Goal: Information Seeking & Learning: Learn about a topic

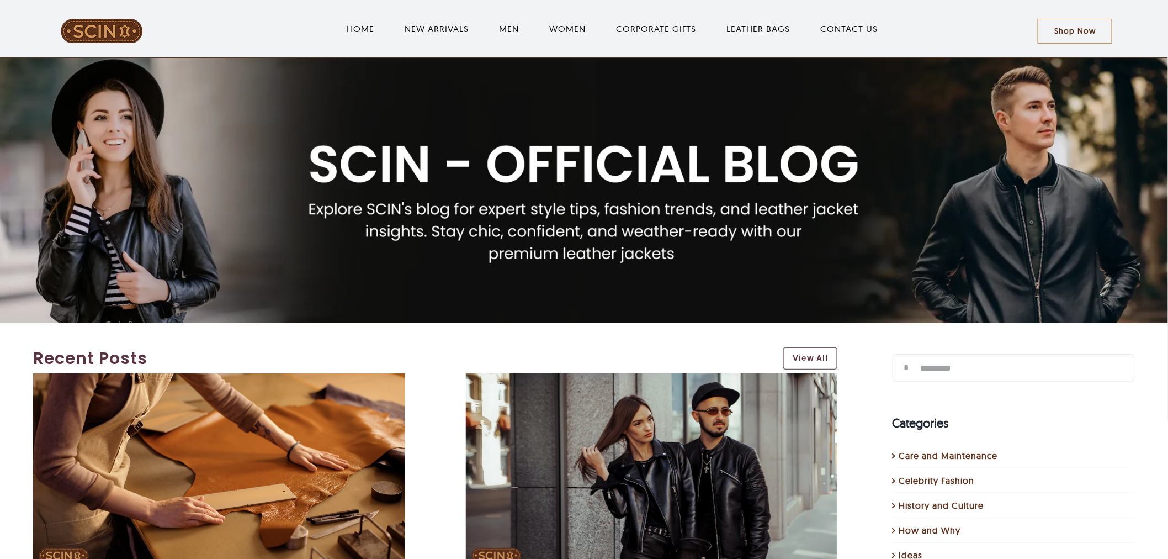
click at [378, 216] on div at bounding box center [584, 190] width 1168 height 265
drag, startPoint x: 315, startPoint y: 194, endPoint x: 521, endPoint y: 217, distance: 207.8
click at [521, 217] on div at bounding box center [584, 190] width 1180 height 88
drag, startPoint x: 525, startPoint y: 164, endPoint x: 635, endPoint y: 155, distance: 110.3
click at [639, 155] on div at bounding box center [584, 190] width 1180 height 88
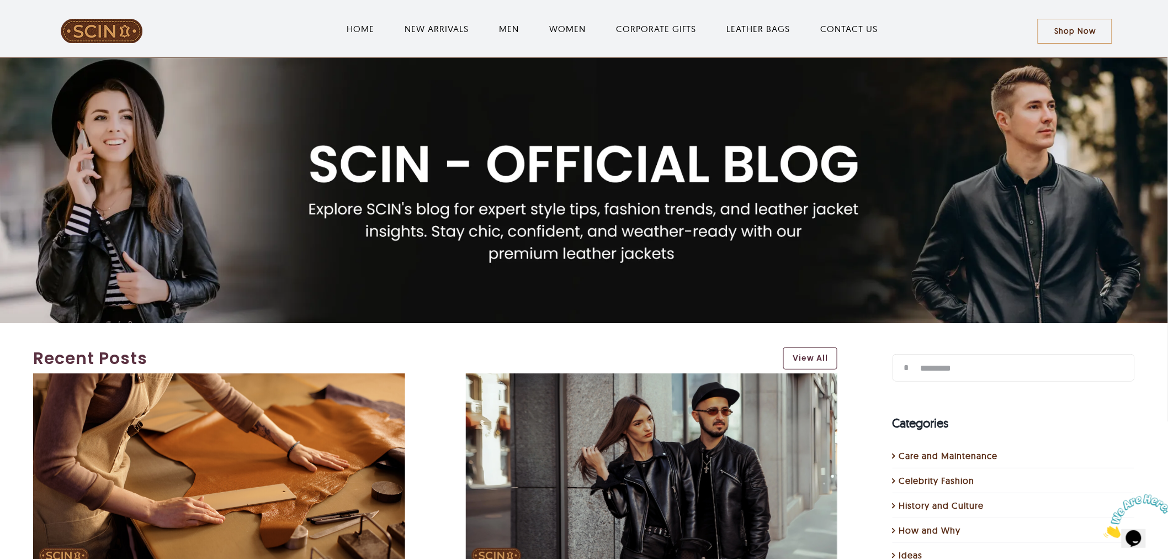
click at [861, 150] on div at bounding box center [584, 190] width 1168 height 265
click at [733, 311] on img "1 / 1" at bounding box center [584, 204] width 1168 height 292
drag, startPoint x: 753, startPoint y: 323, endPoint x: 744, endPoint y: 277, distance: 46.7
click at [753, 314] on div at bounding box center [584, 190] width 1168 height 265
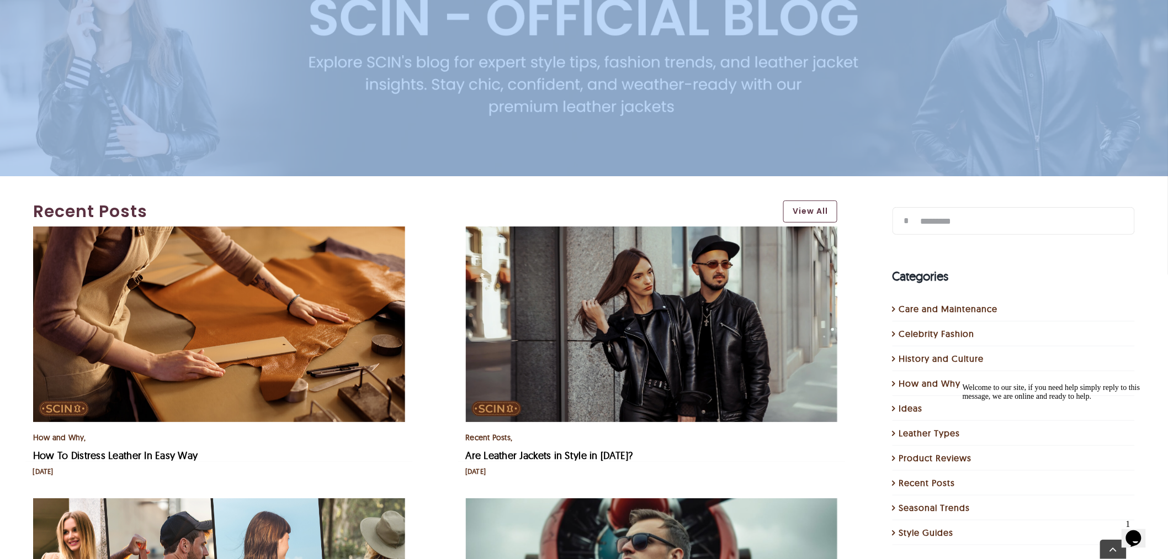
scroll to position [245, 0]
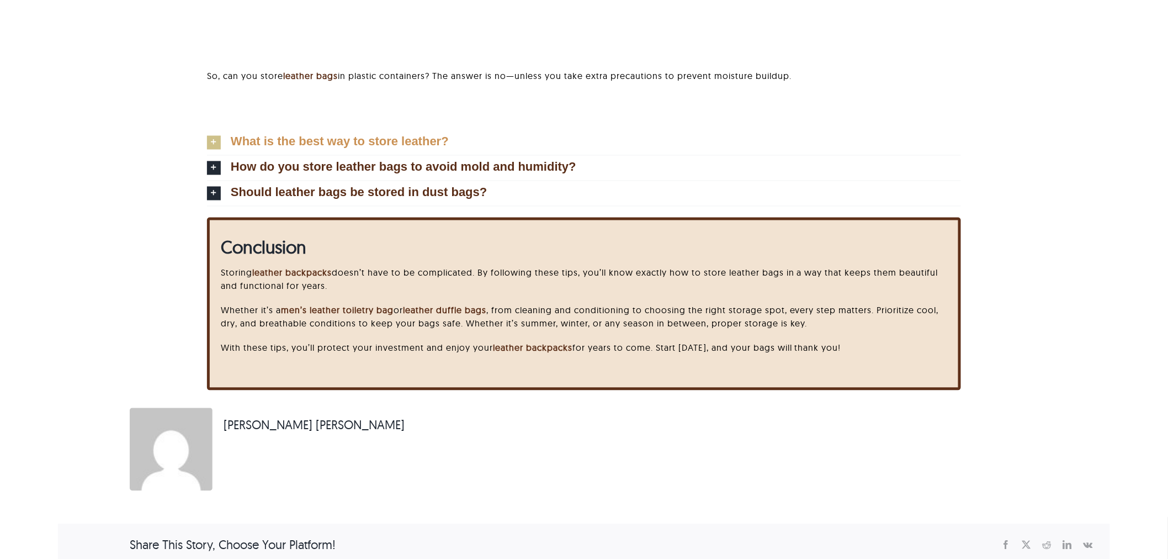
scroll to position [4236, 0]
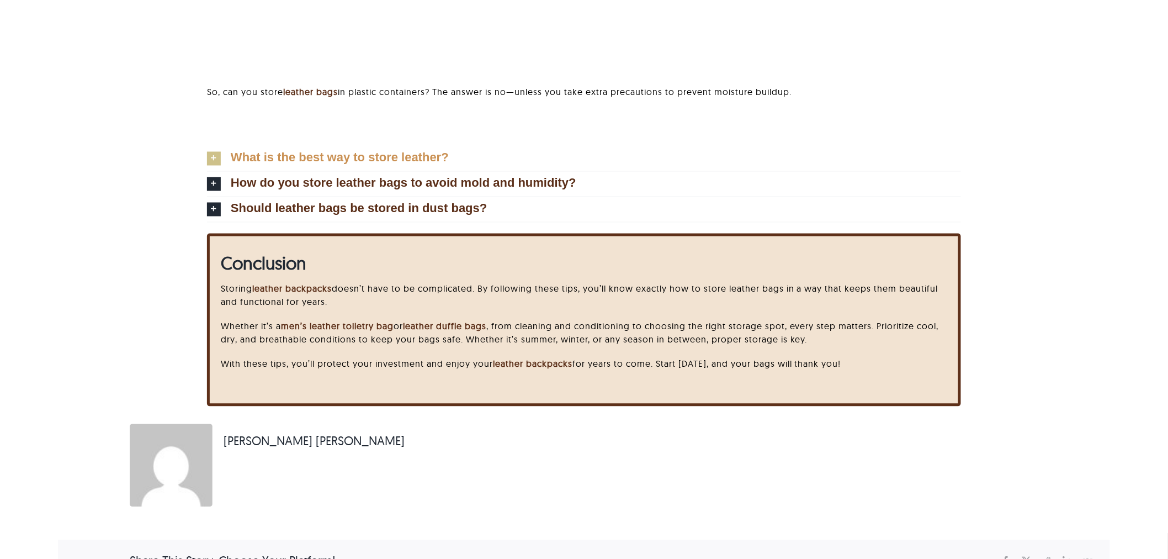
click at [335, 163] on span "What is the best way to store leather?" at bounding box center [340, 158] width 218 height 12
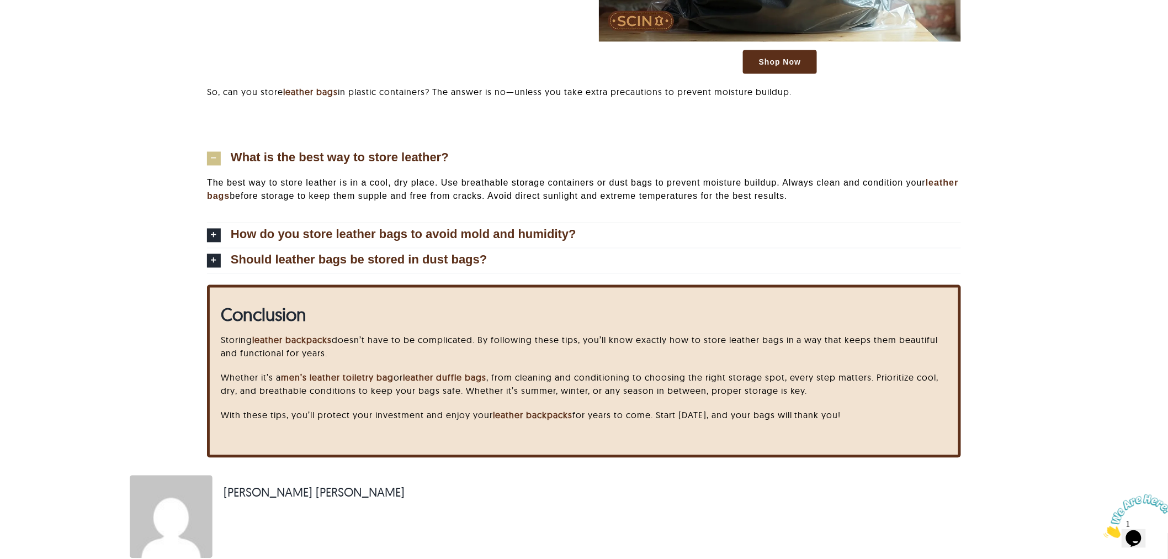
scroll to position [0, 0]
click at [280, 184] on p "The best way to store leather is in a cool, dry place. Use breathable storage c…" at bounding box center [584, 190] width 754 height 26
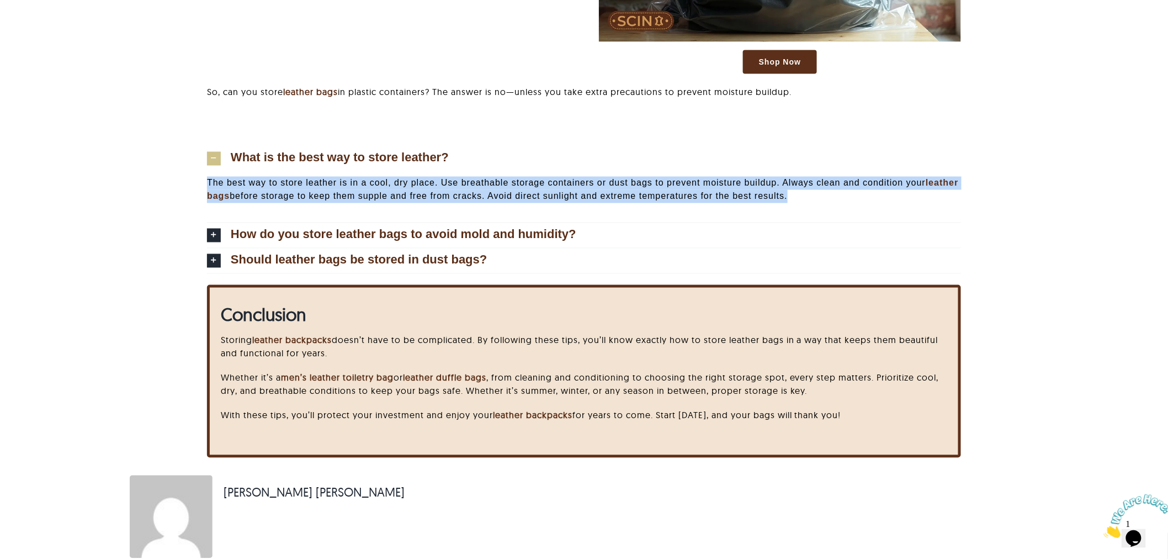
click at [280, 184] on p "The best way to store leather is in a cool, dry place. Use breathable storage c…" at bounding box center [584, 190] width 754 height 26
click at [215, 189] on p "The best way to store leather is in a cool, dry place. Use breathable storage c…" at bounding box center [584, 190] width 754 height 26
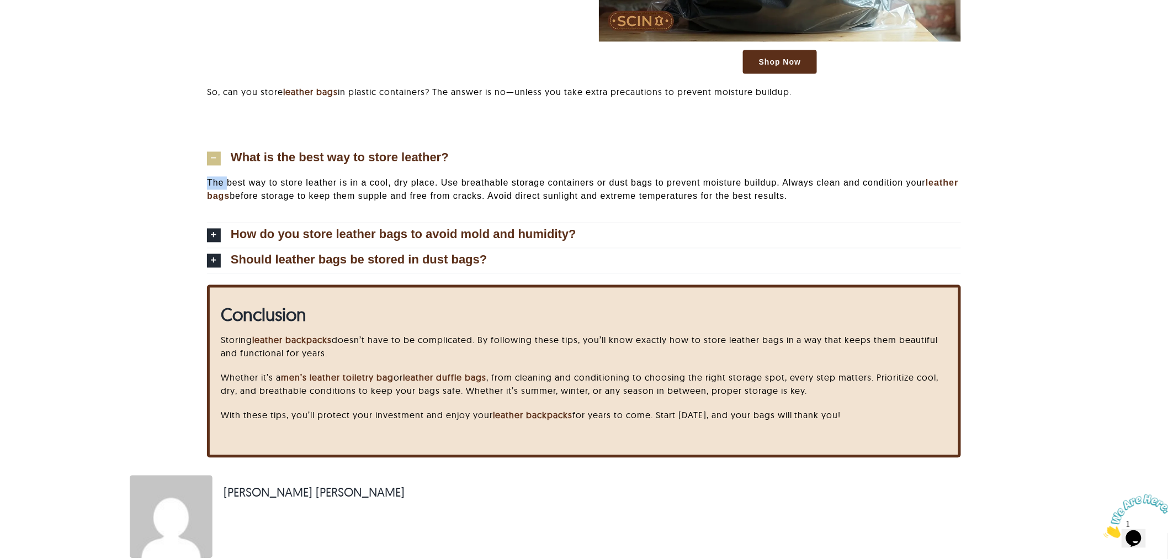
click at [215, 189] on p "The best way to store leather is in a cool, dry place. Use breathable storage c…" at bounding box center [584, 190] width 754 height 26
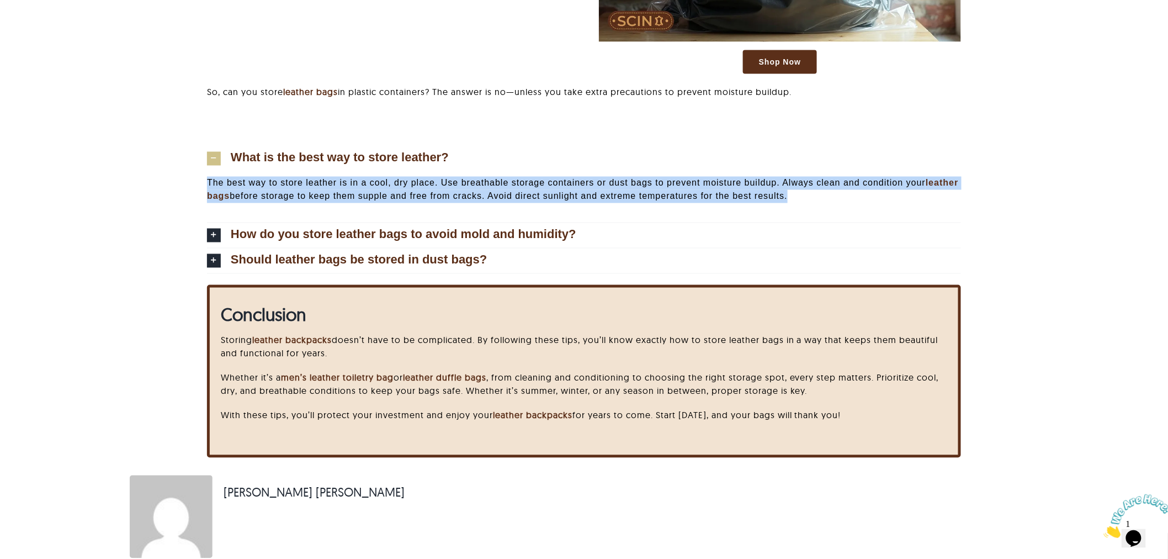
click at [215, 189] on p "The best way to store leather is in a cool, dry place. Use breathable storage c…" at bounding box center [584, 190] width 754 height 26
click at [368, 158] on span "What is the best way to store leather?" at bounding box center [340, 158] width 218 height 12
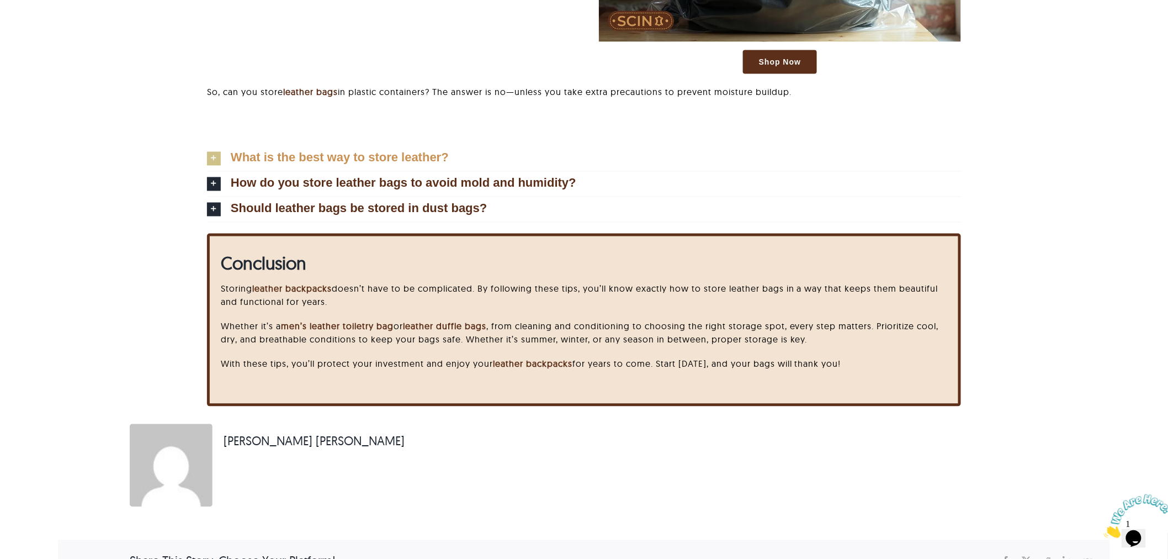
click at [472, 153] on link "What is the best way to store leather?" at bounding box center [584, 158] width 754 height 25
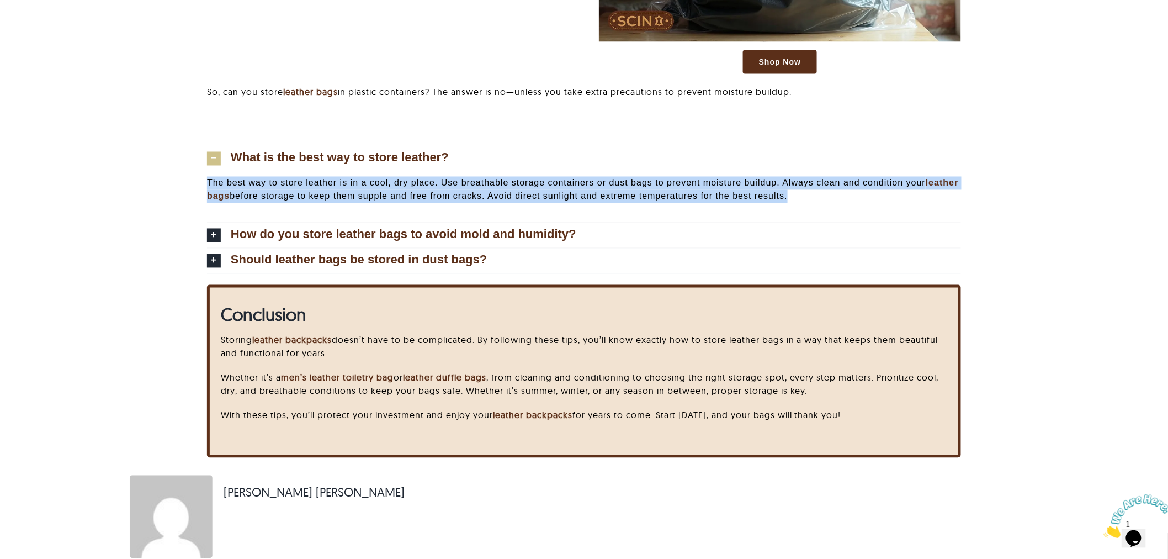
click at [246, 162] on span "What is the best way to store leather?" at bounding box center [340, 158] width 218 height 12
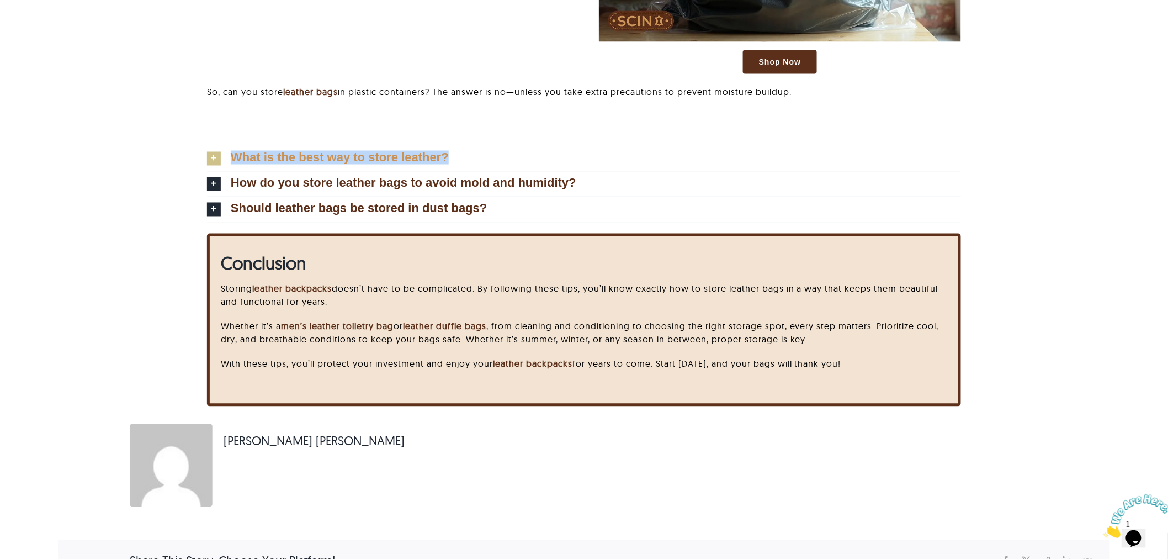
drag, startPoint x: 171, startPoint y: 150, endPoint x: 464, endPoint y: 161, distance: 292.7
copy link "What is the best way to store leather?"
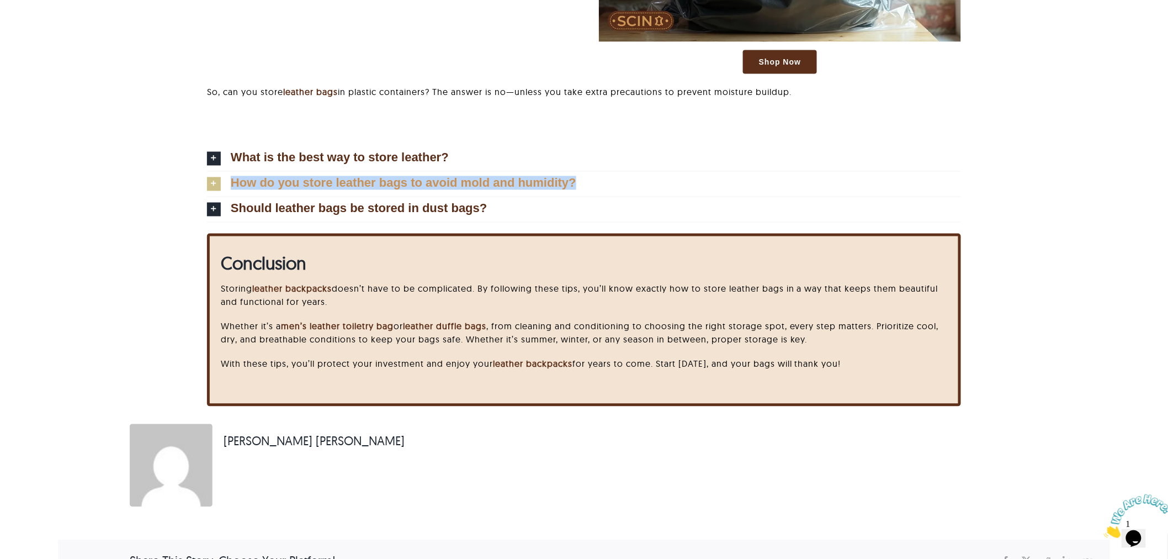
drag, startPoint x: 184, startPoint y: 181, endPoint x: 599, endPoint y: 182, distance: 415.7
copy link "How do you store leather bags to avoid mold and humidity?"
click at [213, 184] on icon at bounding box center [214, 184] width 14 height 14
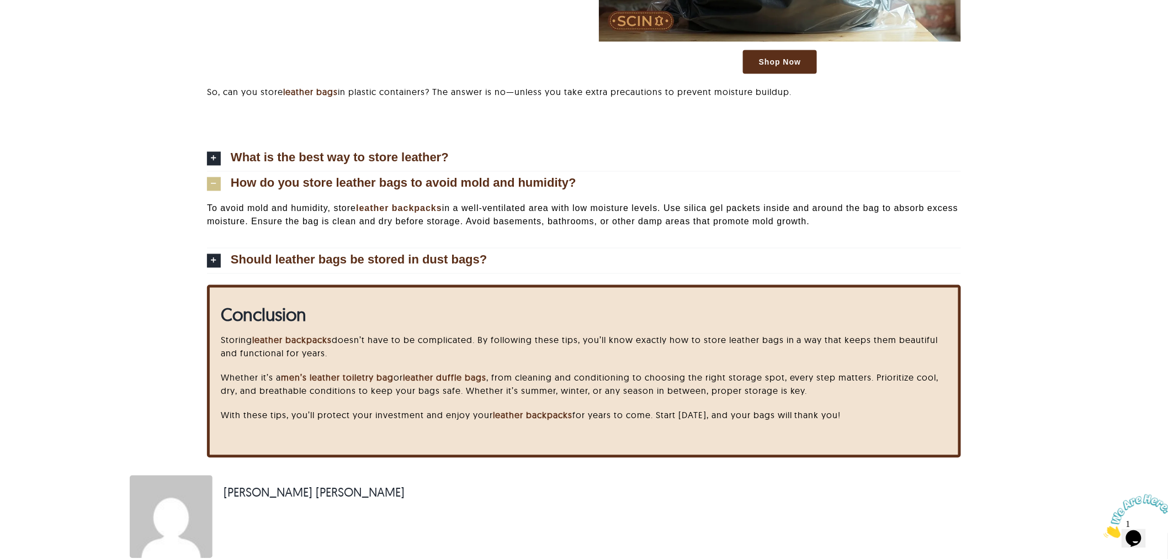
click at [228, 213] on p "To avoid mold and humidity, store leather backpacks in a well-ventilated area w…" at bounding box center [584, 215] width 754 height 26
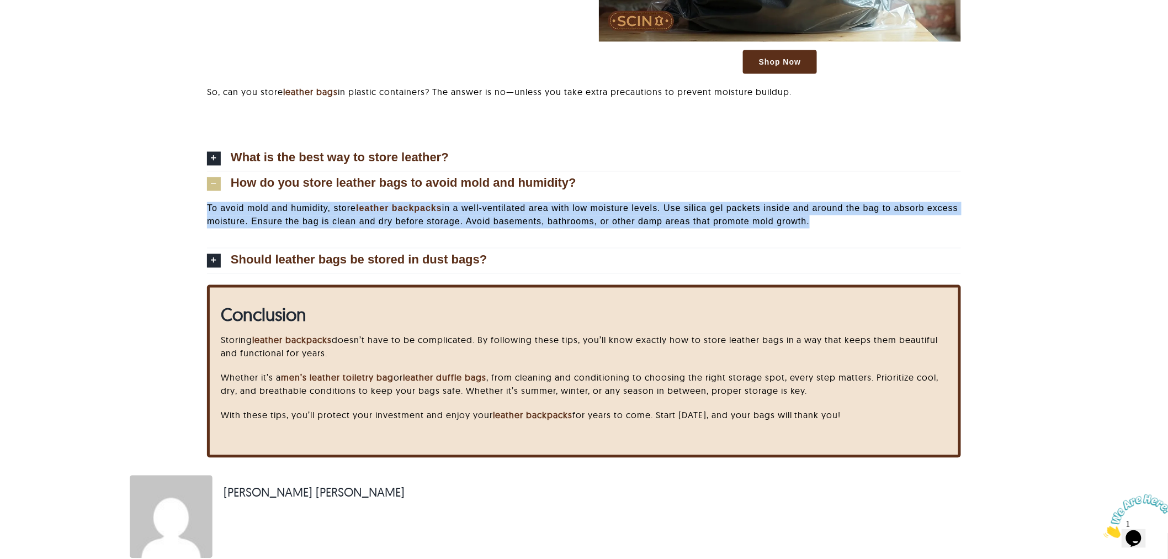
click at [228, 213] on p "To avoid mold and humidity, store leather backpacks in a well-ventilated area w…" at bounding box center [584, 215] width 754 height 26
copy div "To avoid mold and humidity, store leather backpacks in a well-ventilated area w…"
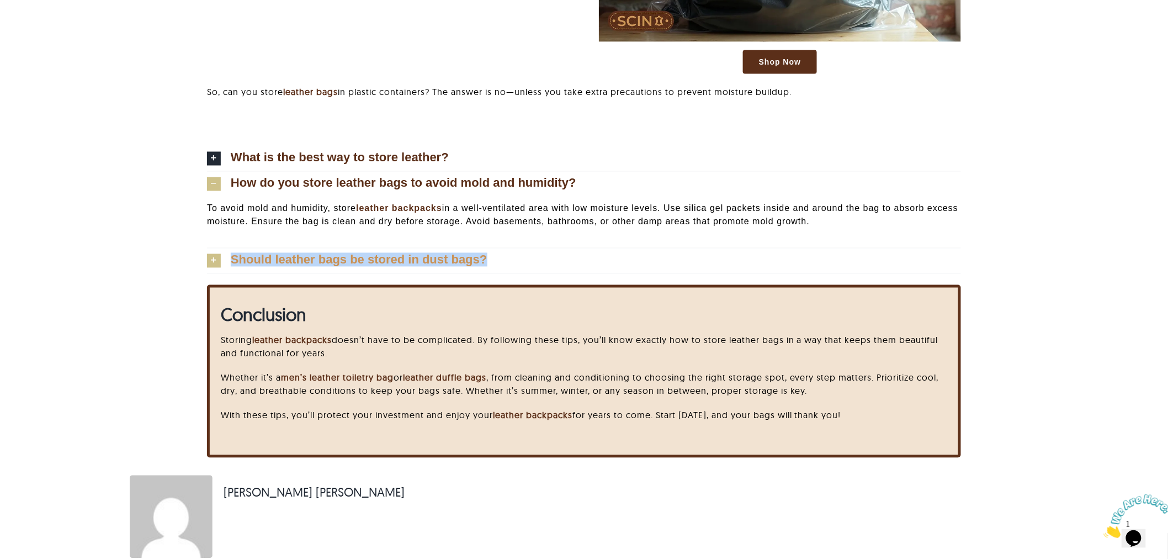
drag, startPoint x: 123, startPoint y: 255, endPoint x: 503, endPoint y: 273, distance: 380.7
copy link "Should leather bags be stored in dust bags?"
click at [232, 257] on span "Should leather bags be stored in dust bags?" at bounding box center [359, 260] width 257 height 12
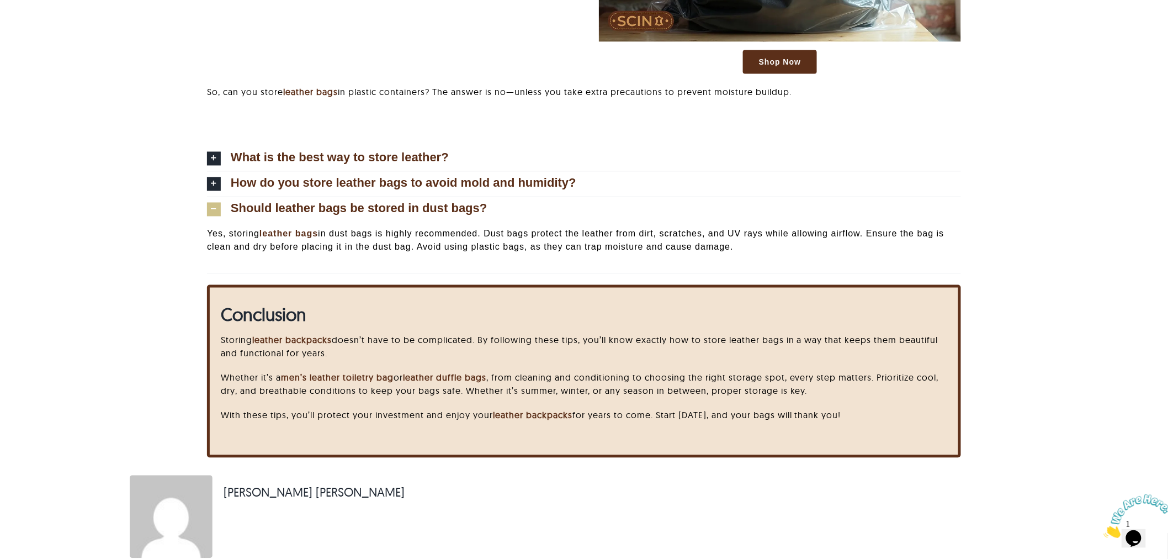
click at [238, 245] on p "Yes, storing leather bags in dust bags is highly recommended. Dust bags protect…" at bounding box center [584, 240] width 754 height 26
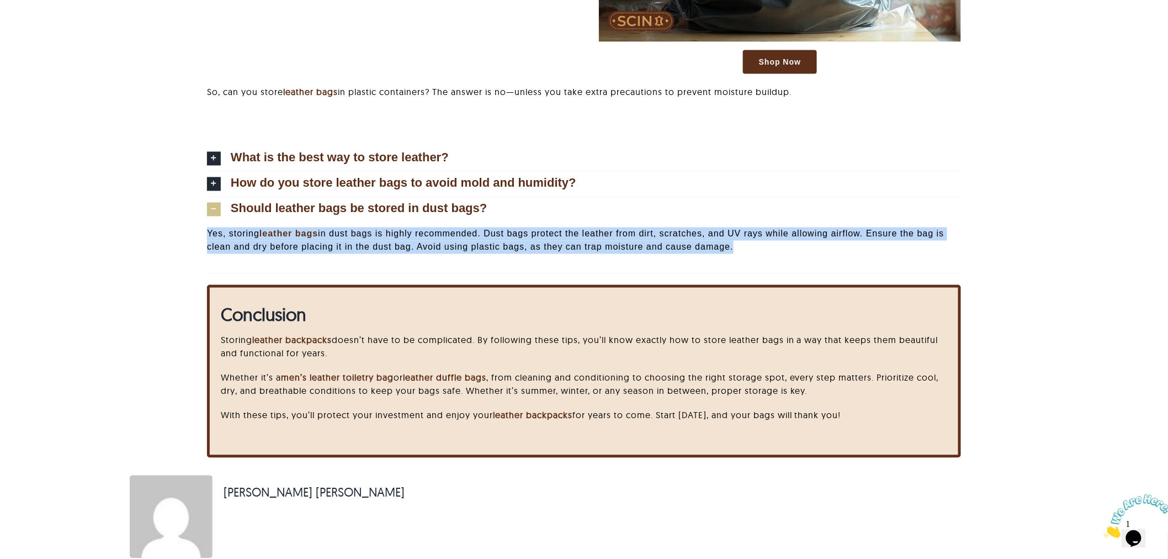
click at [238, 245] on p "Yes, storing leather bags in dust bags is highly recommended. Dust bags protect…" at bounding box center [584, 240] width 754 height 26
copy div "Yes, storing leather bags in dust bags is highly recommended. Dust bags protect…"
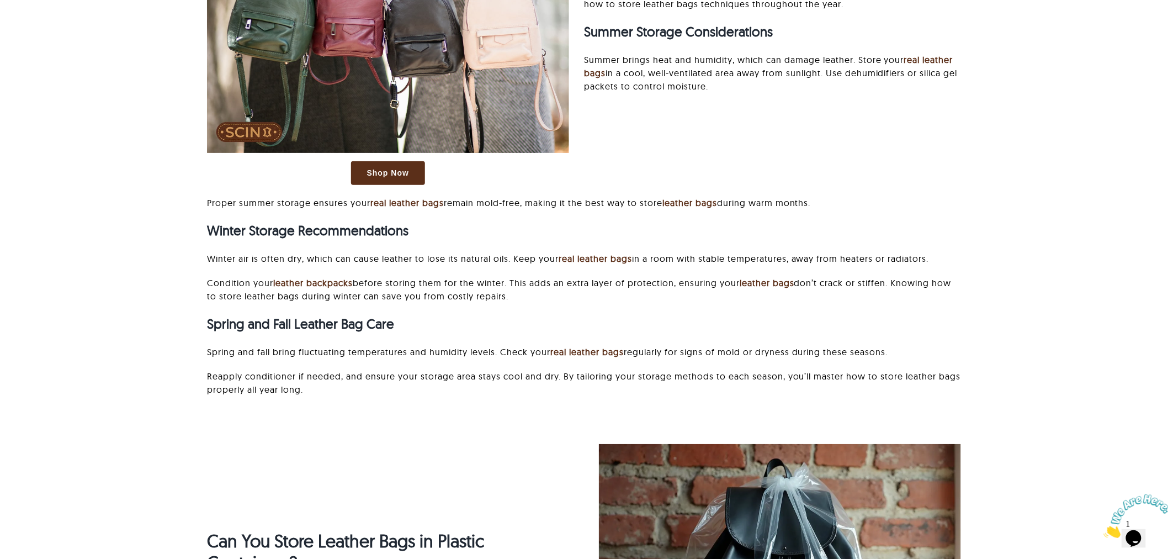
scroll to position [3439, 0]
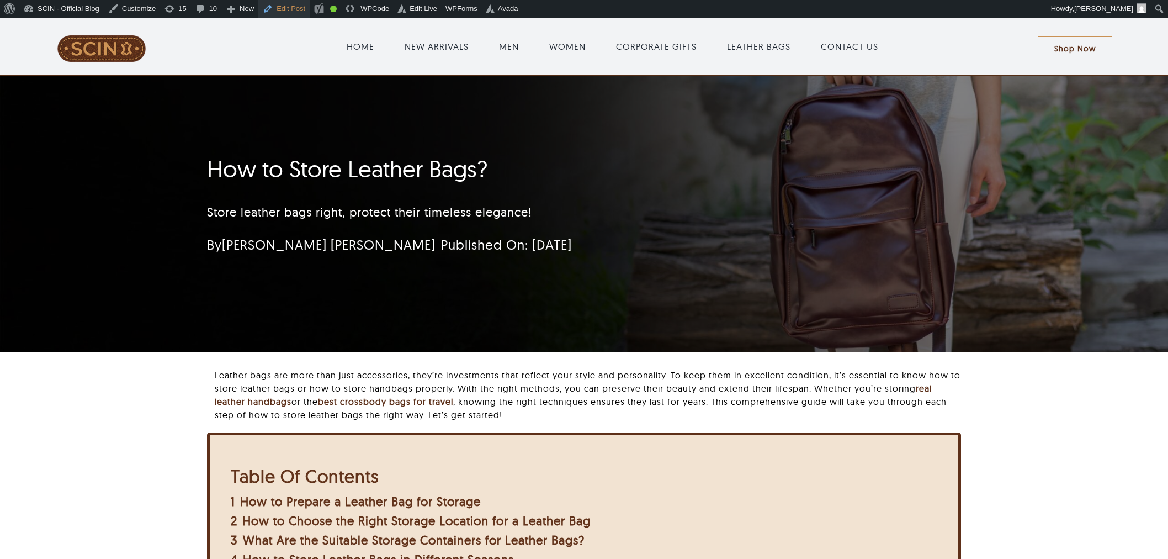
scroll to position [3457, 0]
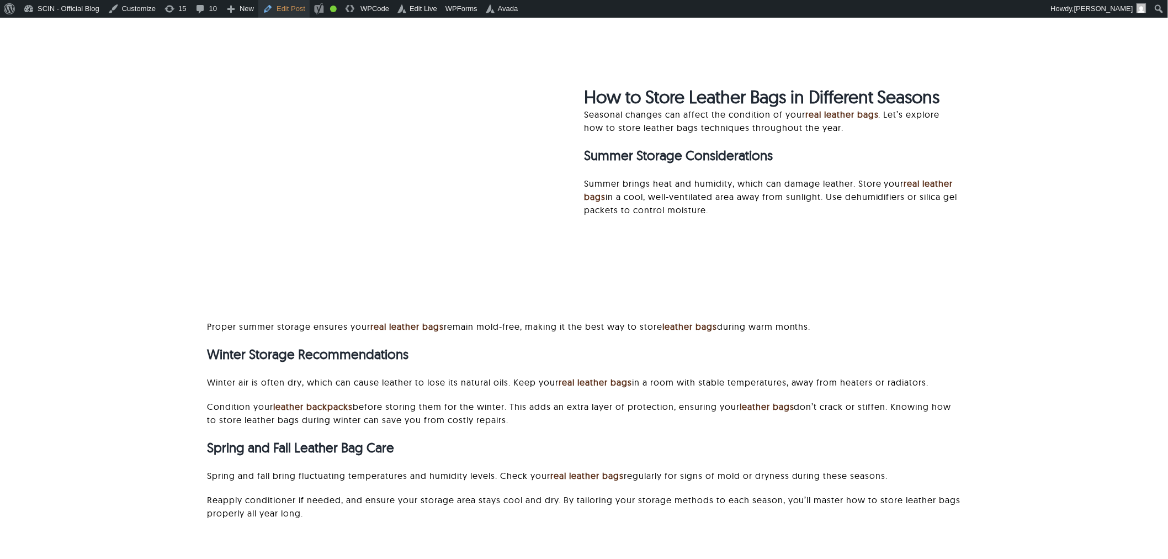
click at [278, 12] on link "Edit Post" at bounding box center [283, 9] width 51 height 18
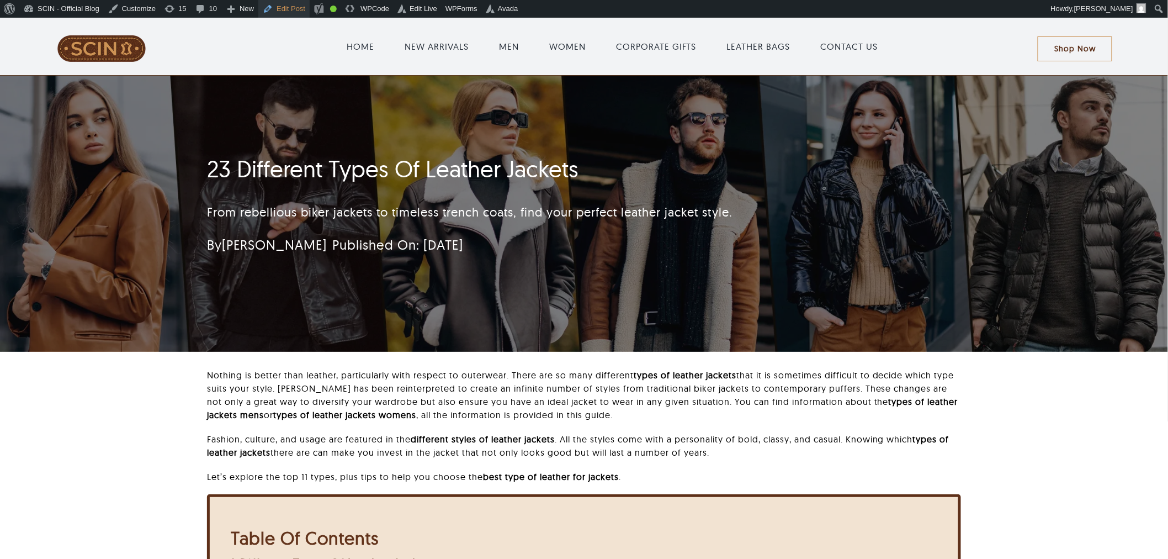
click at [278, 17] on link "Edit Post" at bounding box center [283, 9] width 51 height 18
click at [124, 150] on div "23 Different Types Of Leather Jackets From rebellious biker jackets to timeless…" at bounding box center [584, 214] width 1168 height 276
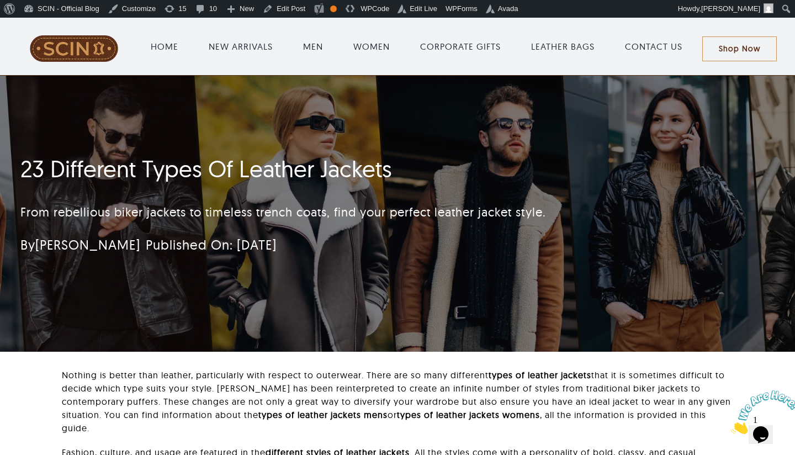
click at [656, 29] on span "Main Menu" at bounding box center [653, 46] width 79 height 35
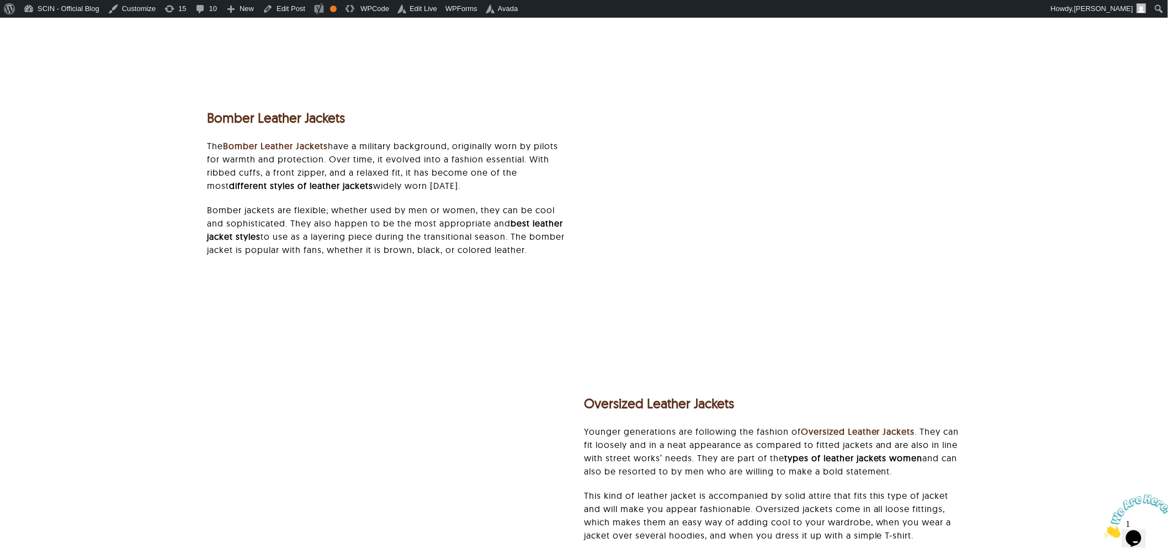
scroll to position [1298, 0]
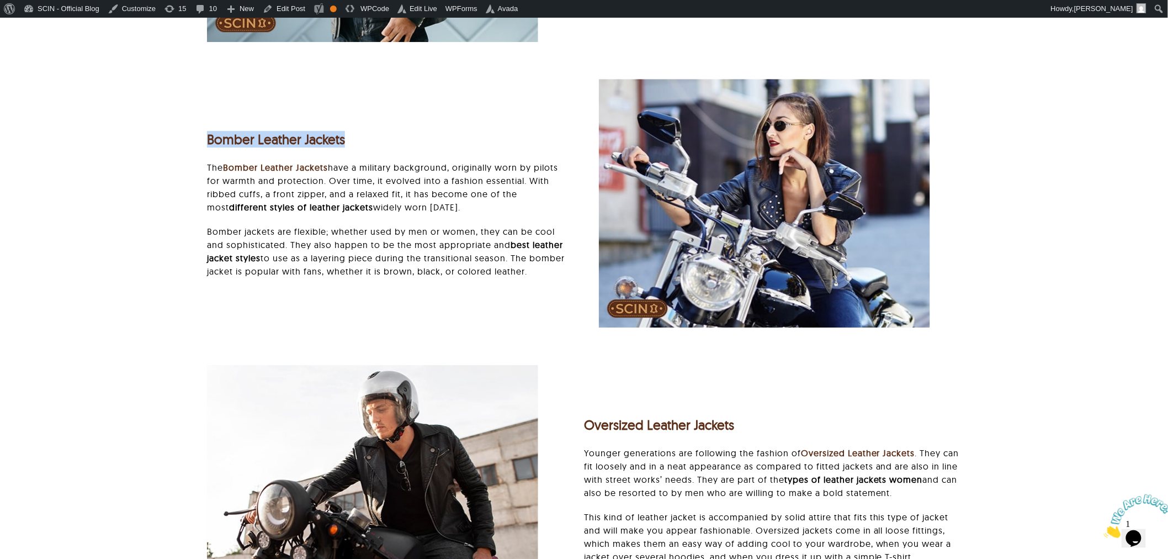
drag, startPoint x: 390, startPoint y: 141, endPoint x: 197, endPoint y: 131, distance: 194.0
click at [197, 131] on div "Bomber Leather Jackets The Bomber Leather Jackets have a military background, o…" at bounding box center [388, 203] width 392 height 171
copy strong "Bomber Leather Jackets"
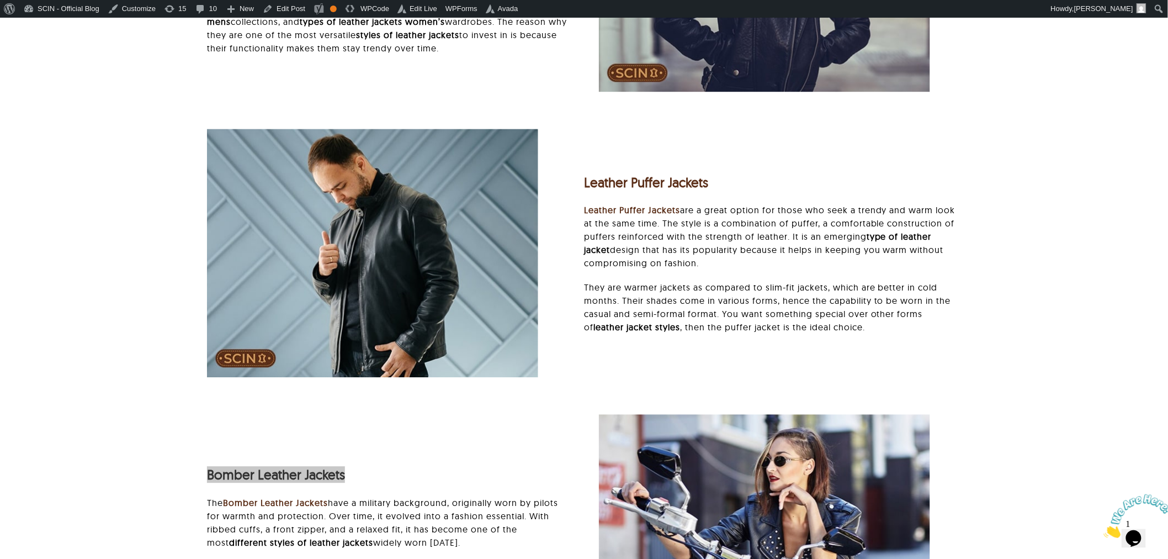
scroll to position [930, 0]
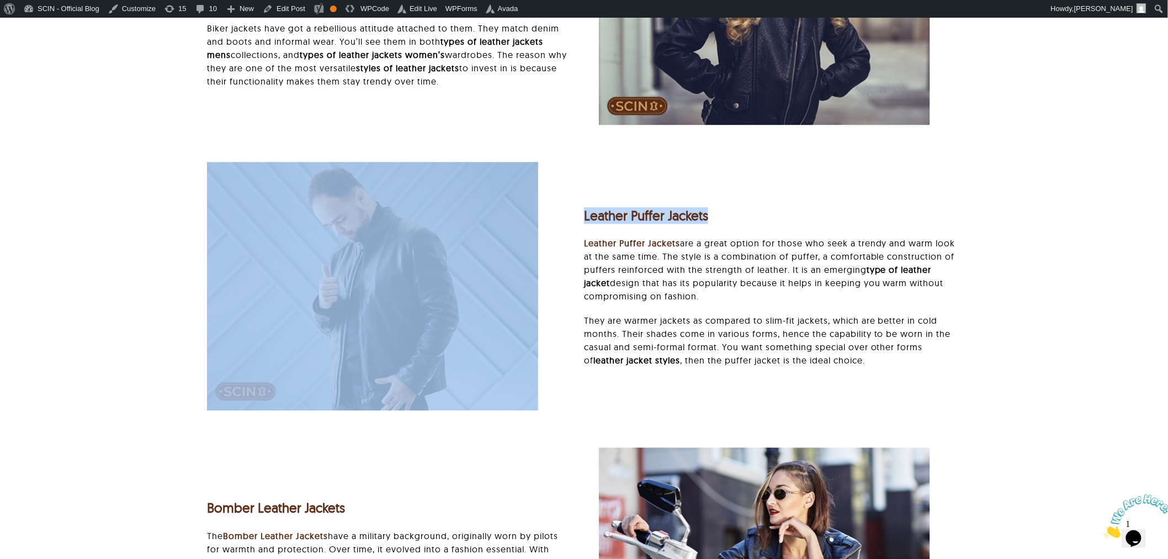
drag, startPoint x: 736, startPoint y: 197, endPoint x: 538, endPoint y: 213, distance: 198.8
click at [538, 213] on div "Leather Puffer Jackets Leather Puffer Jackets are a great option for those who …" at bounding box center [584, 291] width 784 height 259
copy div "Leather Puffer Jackets"
click at [848, 233] on div "Leather Puffer Jackets Leather Puffer Jackets are a great option for those who …" at bounding box center [772, 286] width 377 height 184
drag, startPoint x: 774, startPoint y: 205, endPoint x: 577, endPoint y: 208, distance: 196.5
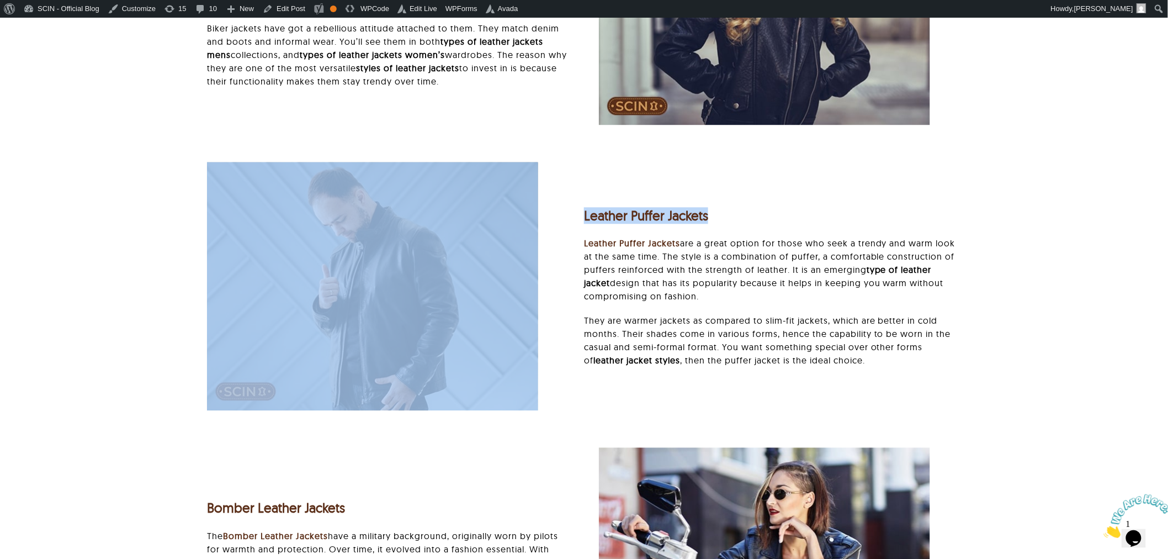
click at [577, 208] on div "Leather Puffer Jackets Leather Puffer Jackets are a great option for those who …" at bounding box center [584, 291] width 784 height 259
copy div "Leather Puffer Jackets"
click at [767, 215] on h3 "Leather Puffer Jackets" at bounding box center [772, 216] width 377 height 16
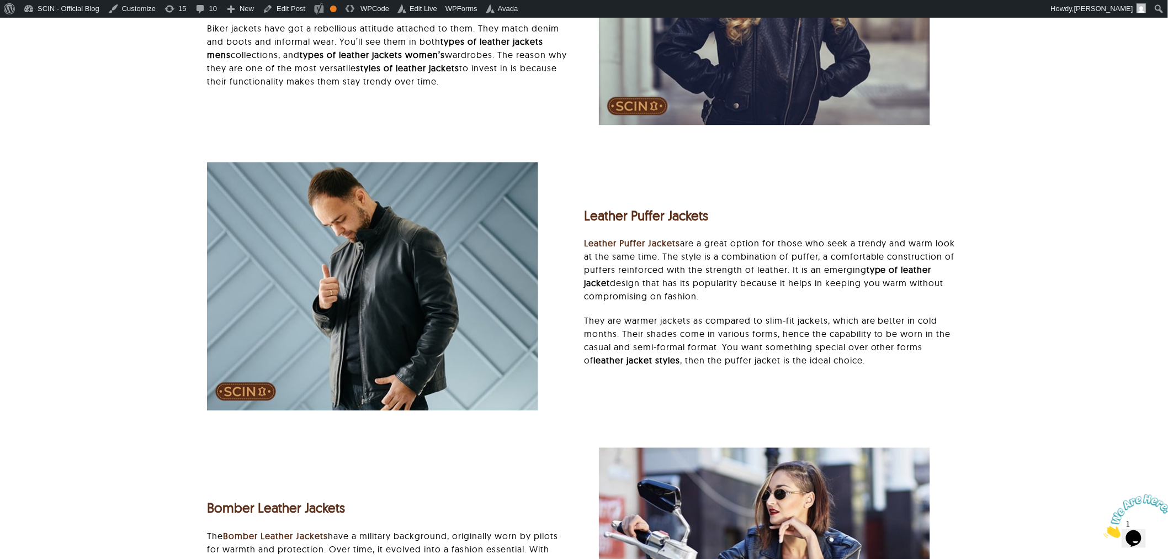
click at [767, 215] on h3 "Leather Puffer Jackets" at bounding box center [772, 216] width 377 height 16
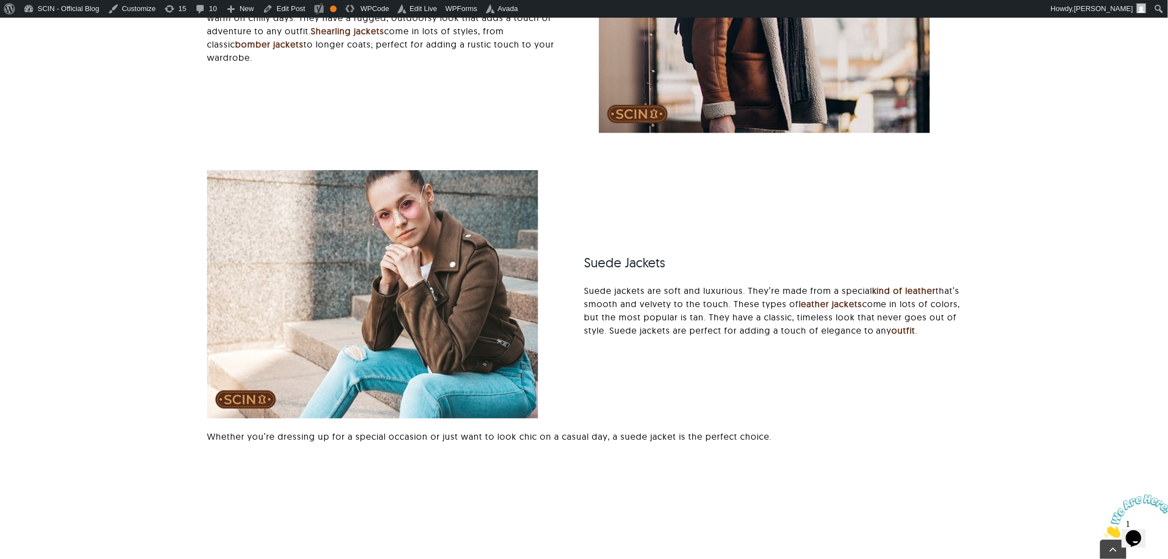
scroll to position [4119, 0]
